Goal: Task Accomplishment & Management: Manage account settings

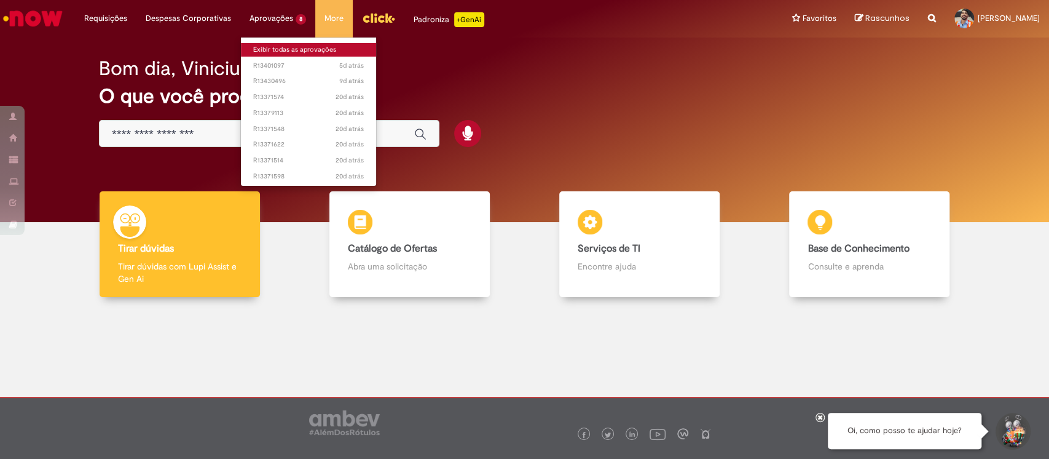
click at [264, 47] on link "Exibir todas as aprovações" at bounding box center [308, 50] width 135 height 14
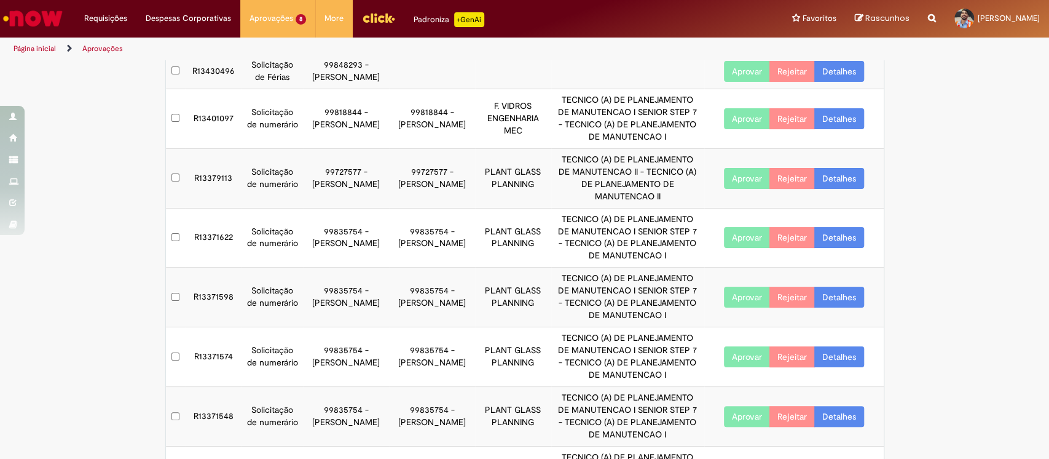
scroll to position [85, 0]
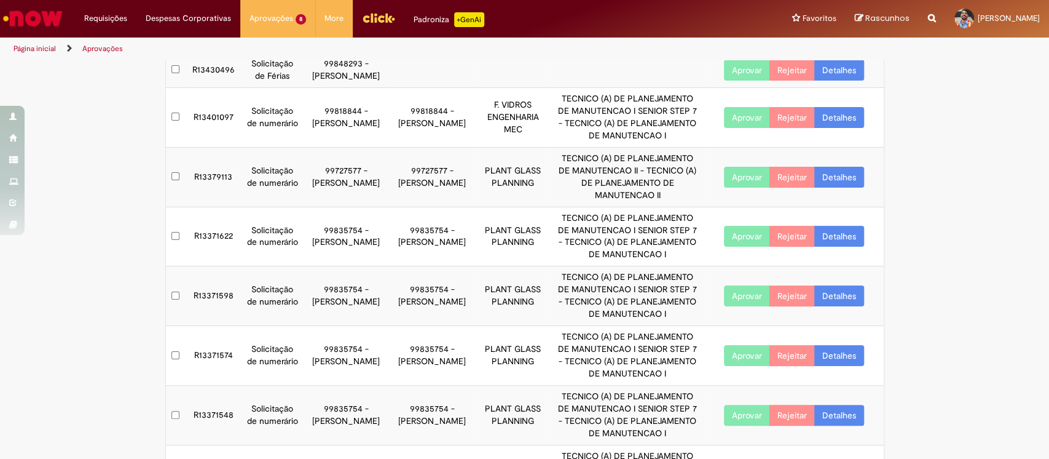
click at [725, 120] on button "Aprovar" at bounding box center [747, 117] width 46 height 21
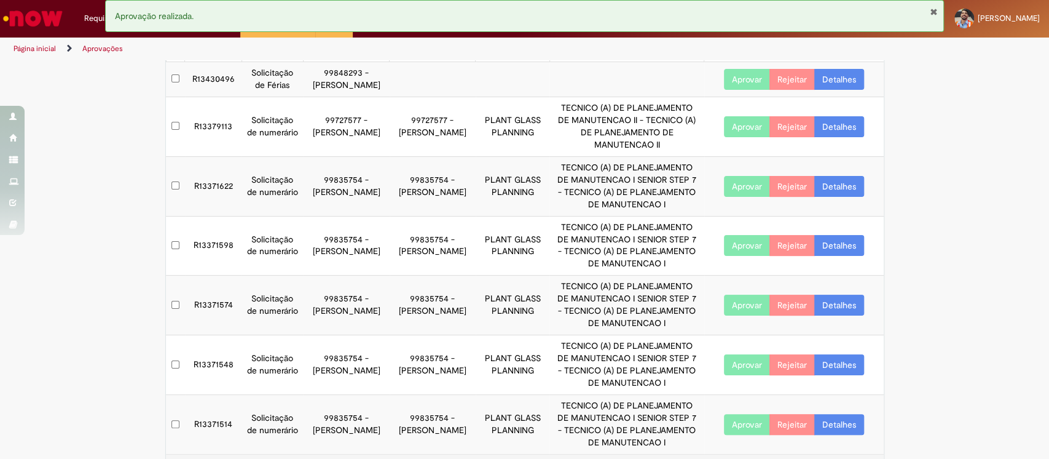
scroll to position [191, 0]
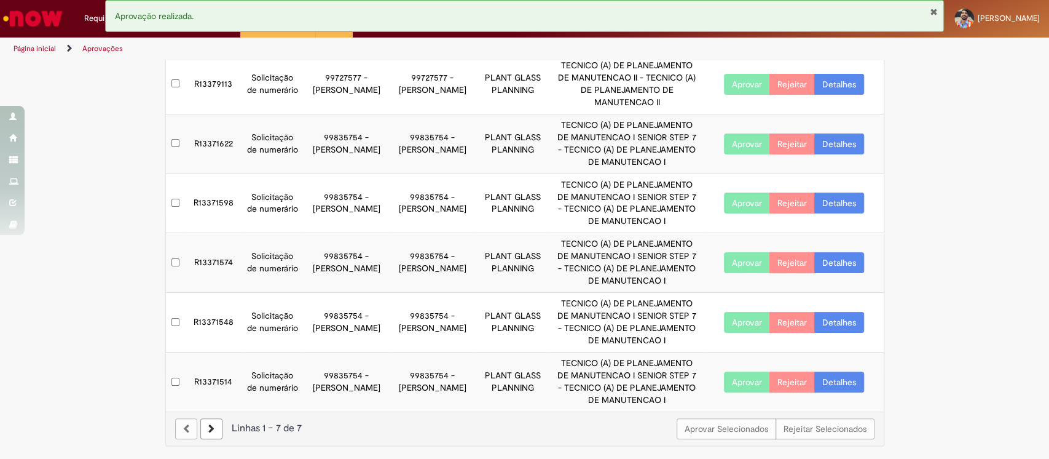
click at [208, 424] on icon at bounding box center [211, 428] width 6 height 9
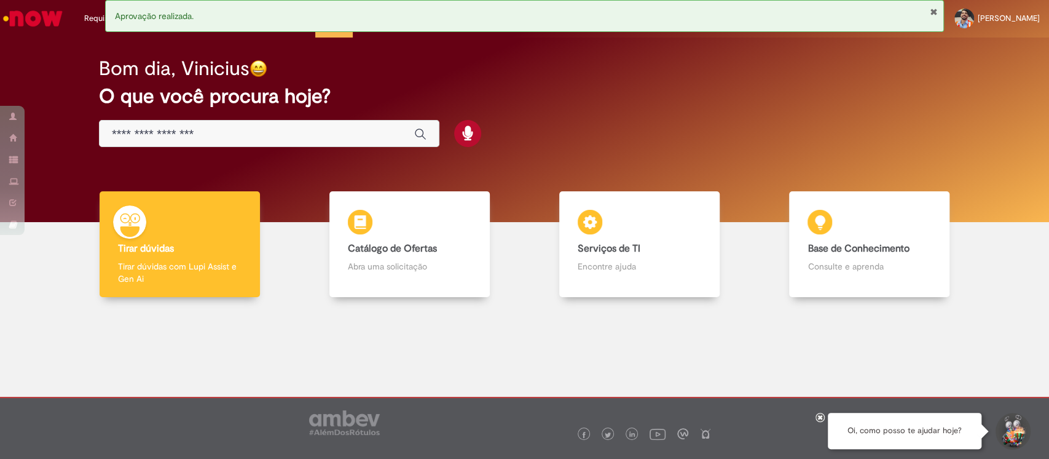
click at [870, 75] on div "Bom dia, Vinicius" at bounding box center [524, 69] width 851 height 22
click at [33, 77] on div "Bom dia, Vinicius O que você procura hoje?" at bounding box center [524, 129] width 1031 height 184
click at [932, 10] on button "Fechar Notificação" at bounding box center [934, 12] width 8 height 10
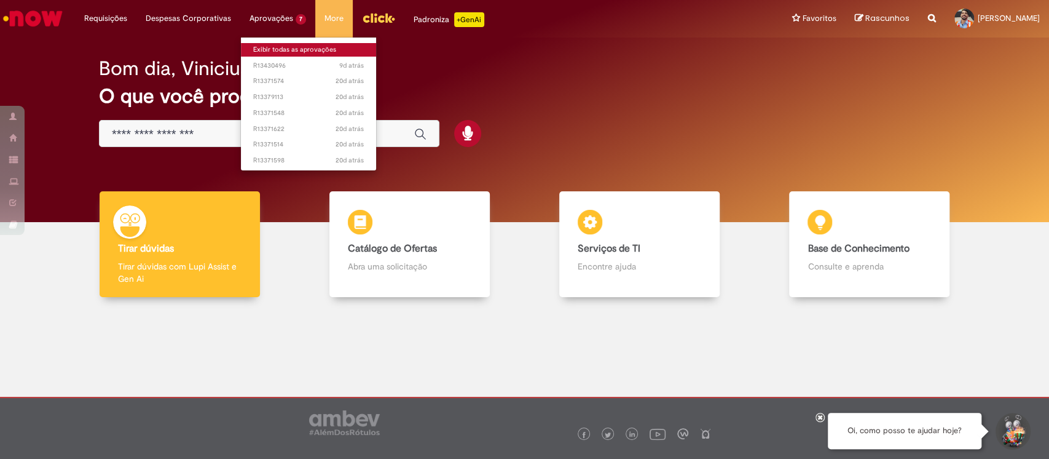
click at [277, 47] on link "Exibir todas as aprovações" at bounding box center [308, 50] width 135 height 14
